Goal: Check status: Check status

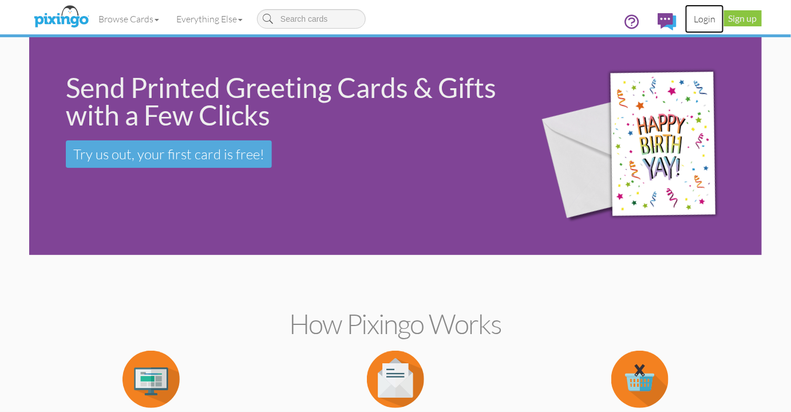
click at [707, 19] on link "Login" at bounding box center [704, 19] width 39 height 29
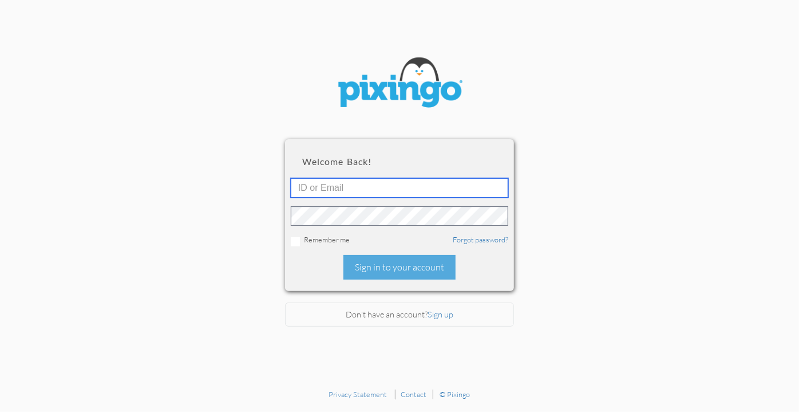
type input "[EMAIL_ADDRESS][DOMAIN_NAME]"
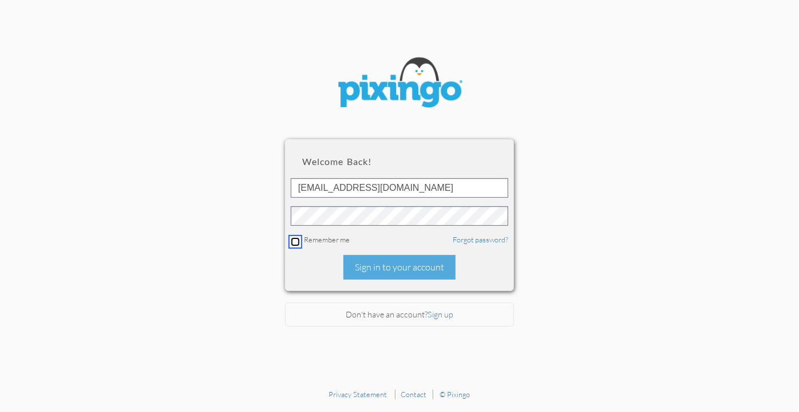
click at [296, 241] on input "checkbox" at bounding box center [295, 241] width 9 height 9
checkbox input "true"
click at [399, 268] on div "Sign in to your account" at bounding box center [399, 267] width 112 height 25
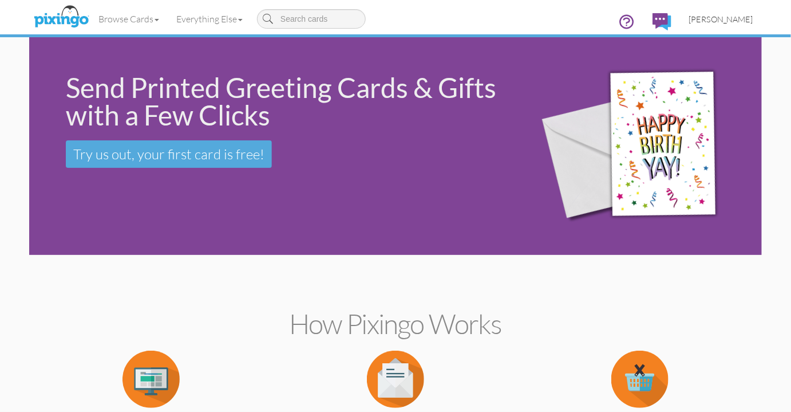
click at [730, 23] on span "[PERSON_NAME]" at bounding box center [721, 19] width 65 height 10
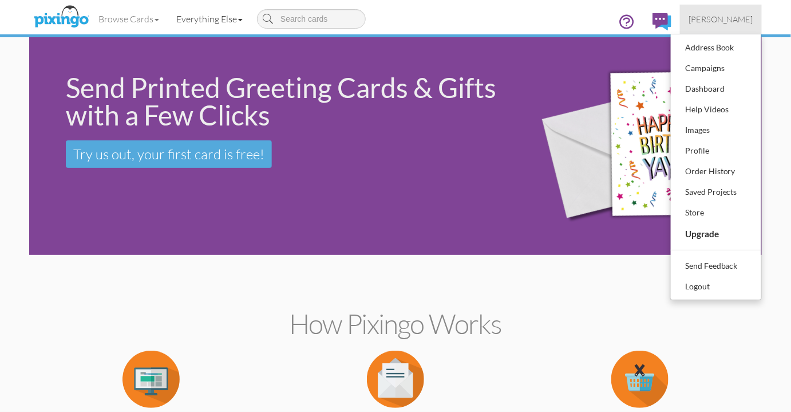
click at [224, 21] on link "Everything Else" at bounding box center [210, 19] width 84 height 29
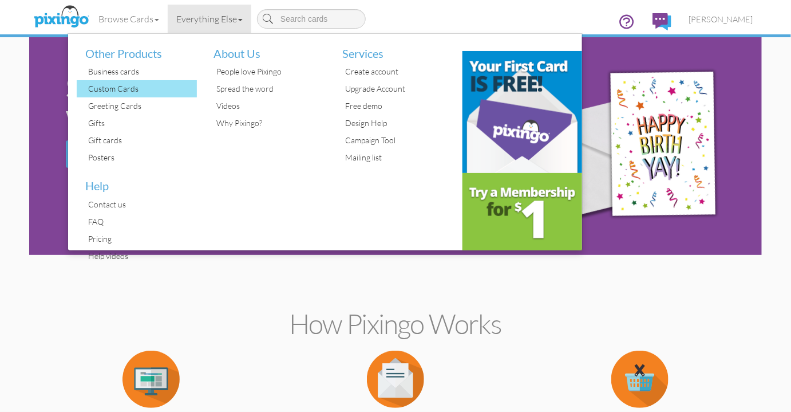
click at [113, 88] on div "Custom Cards" at bounding box center [141, 88] width 112 height 17
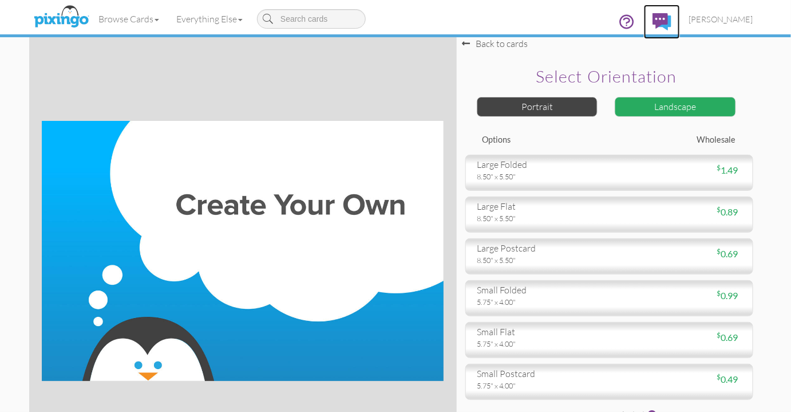
click at [671, 21] on img at bounding box center [661, 21] width 19 height 17
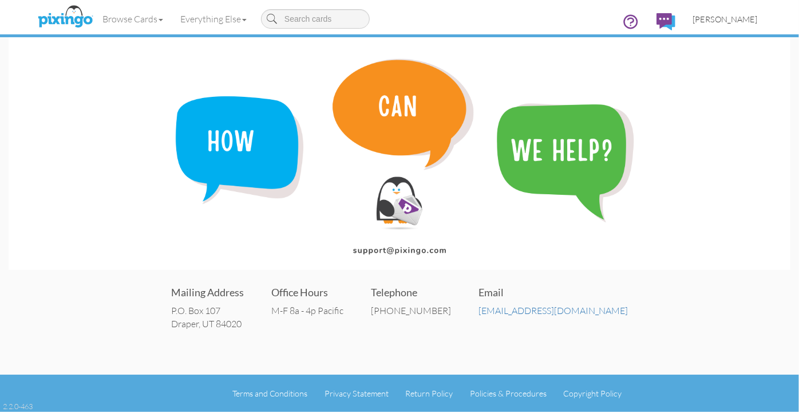
click at [751, 18] on span "[PERSON_NAME]" at bounding box center [725, 19] width 65 height 10
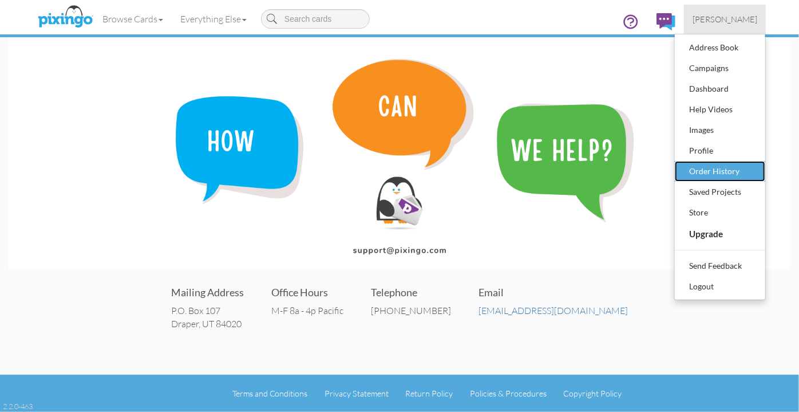
click at [713, 171] on div "Order History" at bounding box center [720, 171] width 68 height 17
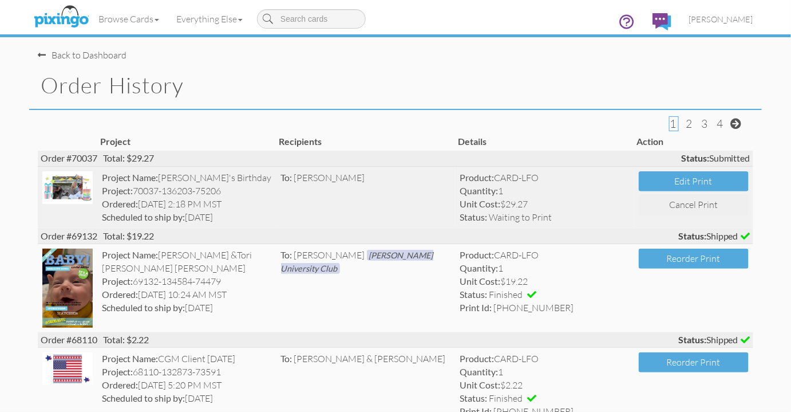
click at [72, 184] on img at bounding box center [67, 187] width 50 height 33
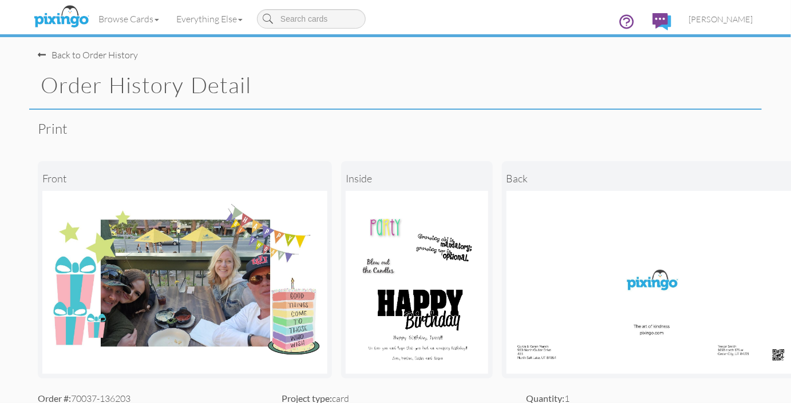
click at [211, 226] on img at bounding box center [184, 282] width 285 height 183
click at [198, 280] on img at bounding box center [184, 282] width 285 height 183
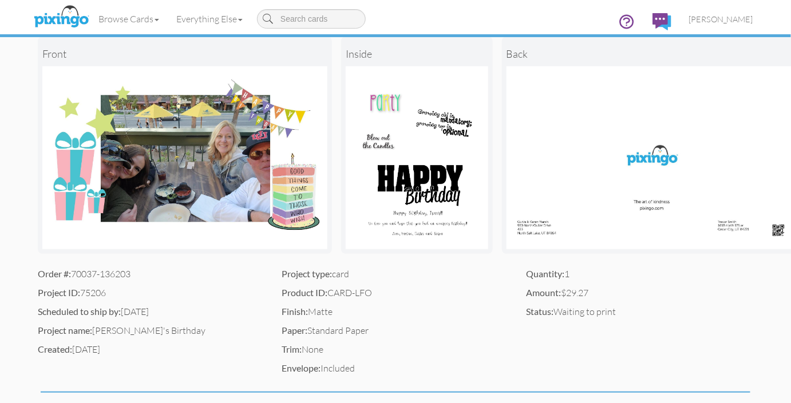
scroll to position [130, 0]
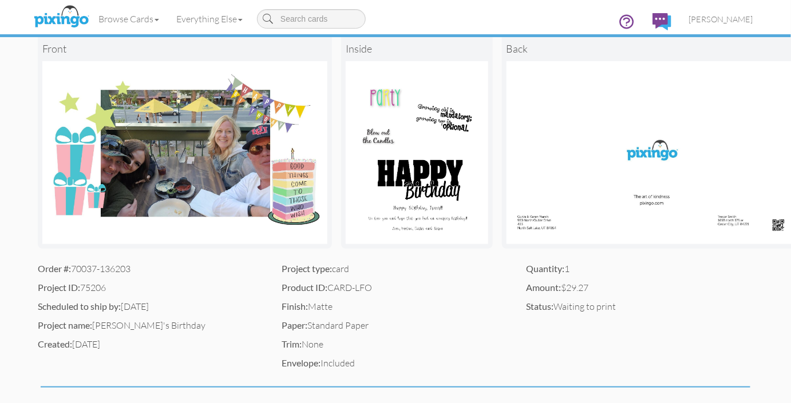
click at [391, 159] on img at bounding box center [417, 152] width 143 height 183
click at [405, 98] on img at bounding box center [417, 152] width 143 height 183
click at [424, 165] on img at bounding box center [417, 152] width 143 height 183
